Goal: Task Accomplishment & Management: Manage account settings

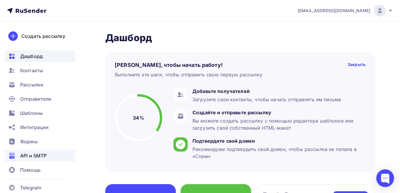
click at [41, 158] on span "API и SMTP" at bounding box center [33, 155] width 26 height 7
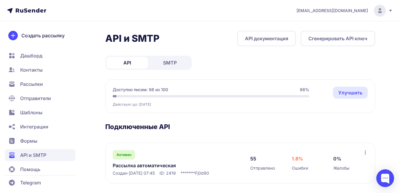
click at [159, 164] on link "Рассылка автоматическая" at bounding box center [174, 165] width 122 height 7
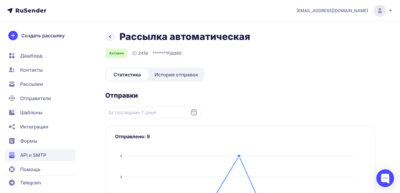
click at [186, 76] on span "История отправок" at bounding box center [176, 74] width 44 height 7
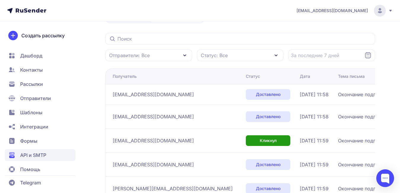
scroll to position [59, 0]
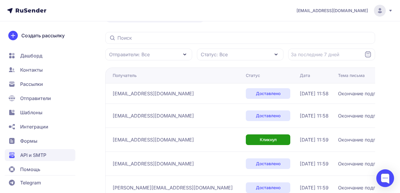
click at [345, 10] on span "[EMAIL_ADDRESS][DOMAIN_NAME]" at bounding box center [331, 11] width 71 height 6
click at [313, 29] on span "Аккаунт" at bounding box center [314, 28] width 19 height 7
